Goal: Information Seeking & Learning: Find specific fact

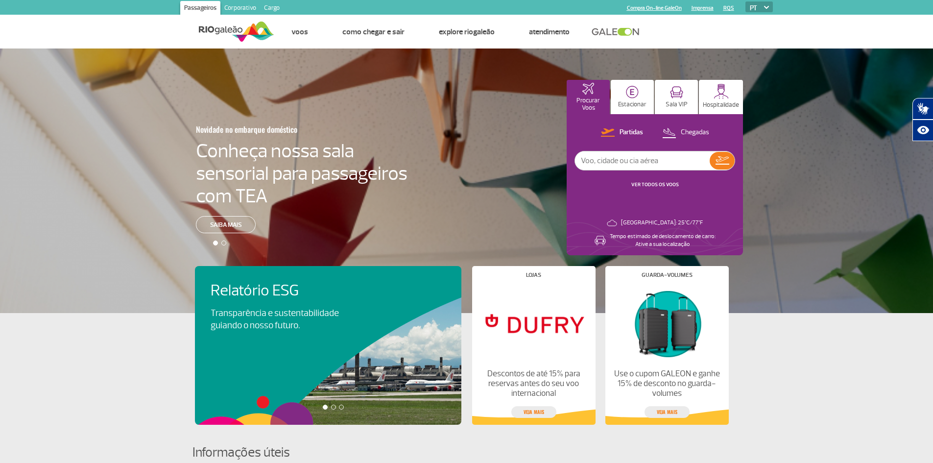
click at [234, 10] on link "Corporativo" at bounding box center [240, 9] width 40 height 16
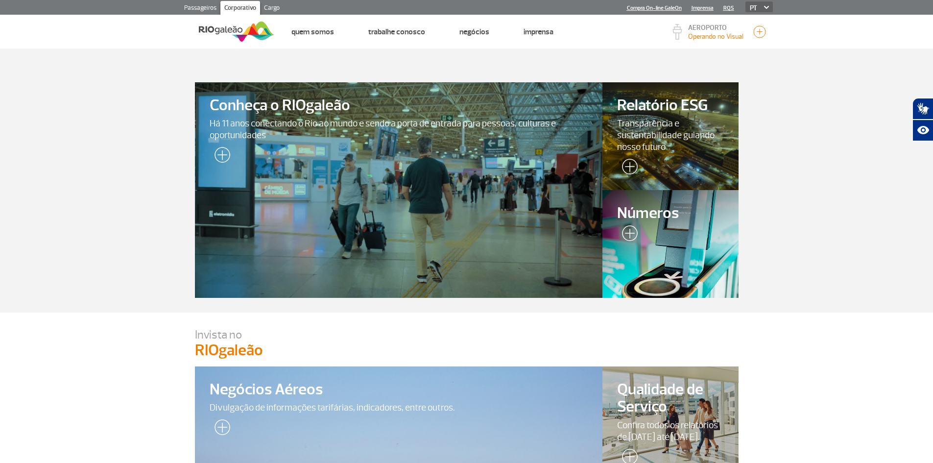
click at [675, 225] on div at bounding box center [670, 244] width 139 height 110
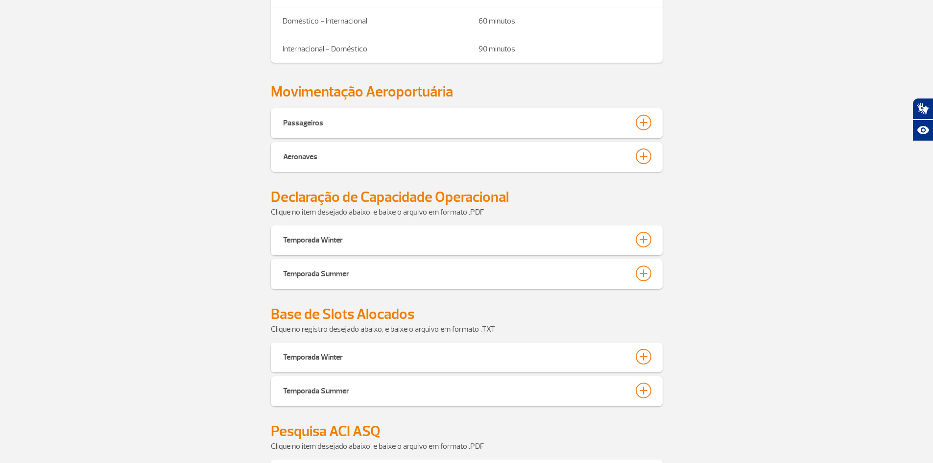
scroll to position [327, 0]
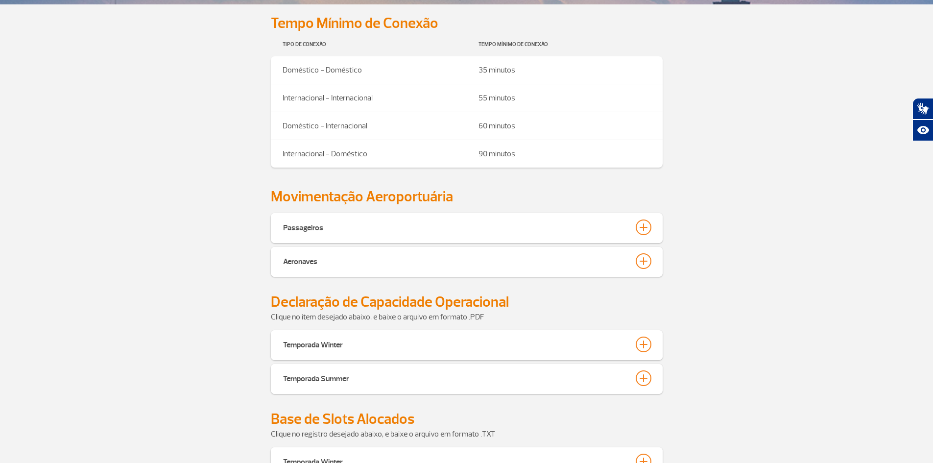
drag, startPoint x: 348, startPoint y: 235, endPoint x: 276, endPoint y: 238, distance: 72.1
click at [349, 235] on button "Passageiros" at bounding box center [467, 227] width 368 height 17
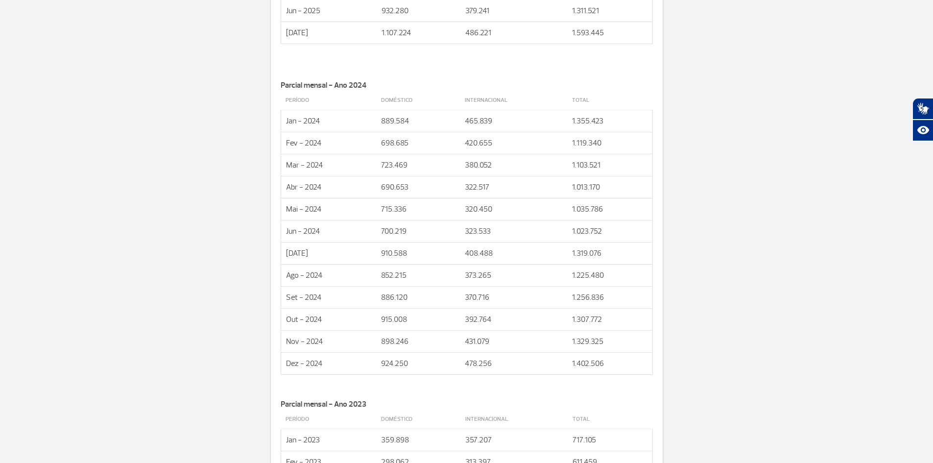
scroll to position [784, 0]
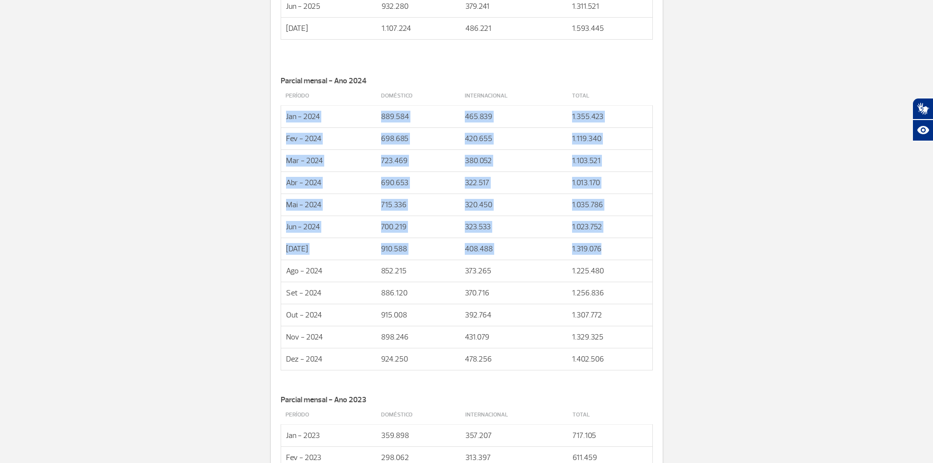
drag, startPoint x: 603, startPoint y: 249, endPoint x: 284, endPoint y: 114, distance: 345.8
click at [284, 114] on tbody "Período Doméstico Internacional Total Jan - 2024 889.584 465.839 1.355.423 Fev …" at bounding box center [467, 229] width 372 height 284
copy tbody "Jan - 2024 889.584 465.839 1.355.423 Fev - 2024 698.685 420.655 1.119.340 Mar -…"
drag, startPoint x: 282, startPoint y: 82, endPoint x: 614, endPoint y: 248, distance: 372.1
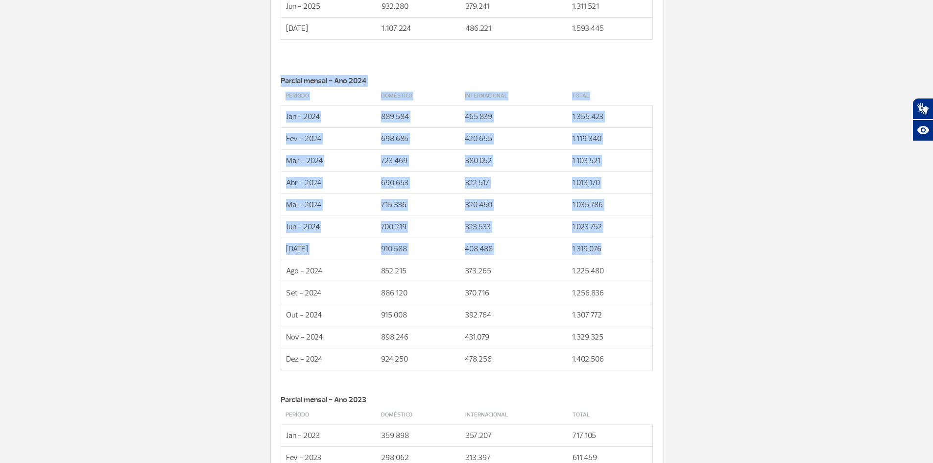
copy div "Parcial mensal - Ano 2024 Período Doméstico Internacional Total Jan - 2024 889.…"
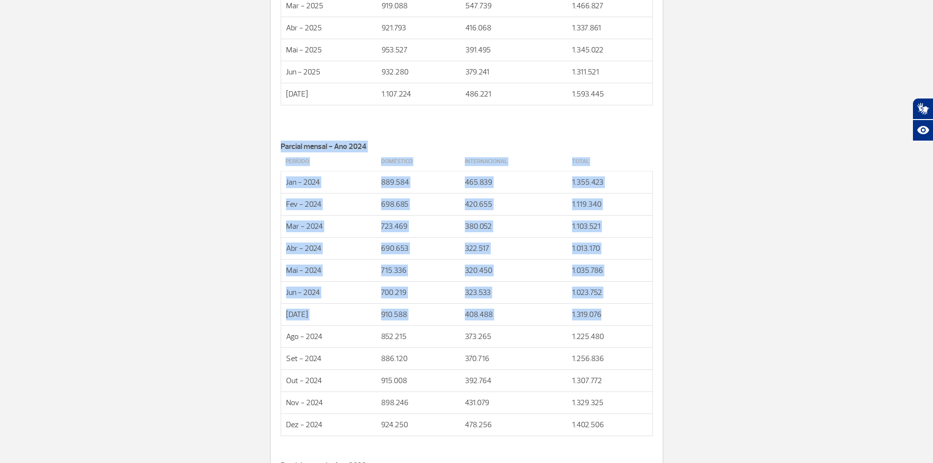
scroll to position [719, 0]
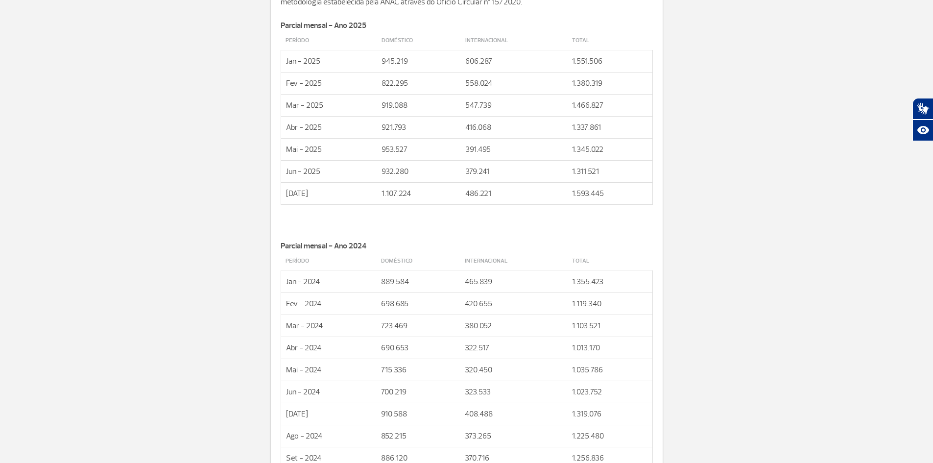
scroll to position [588, 0]
